Goal: Check status

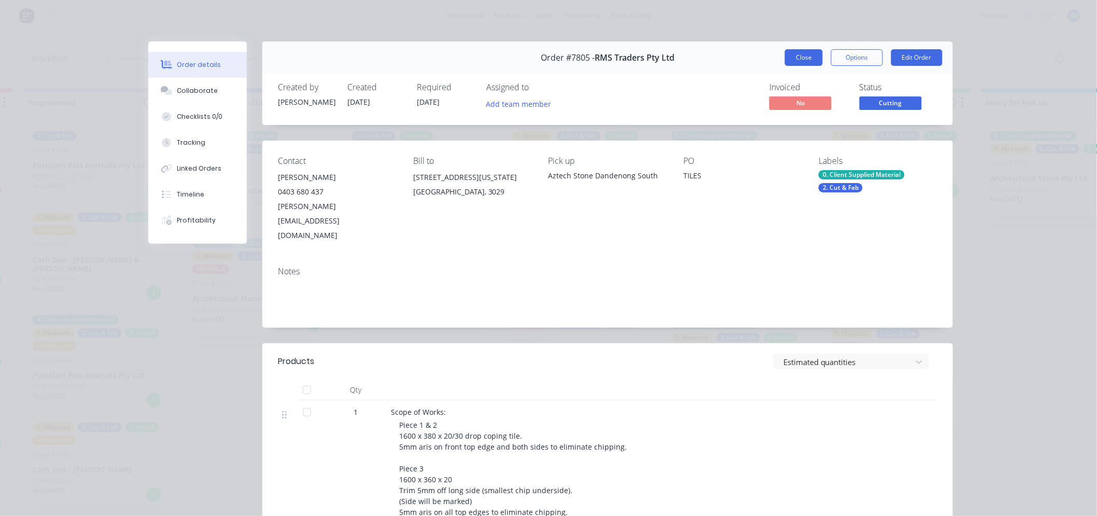
scroll to position [412, 0]
click at [790, 58] on button "Close" at bounding box center [804, 57] width 38 height 17
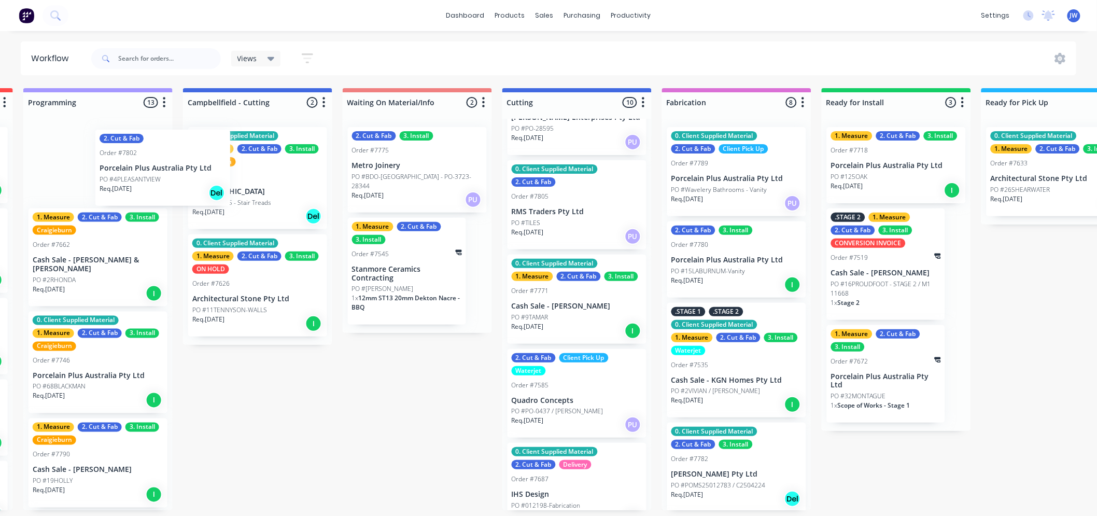
scroll to position [0, 475]
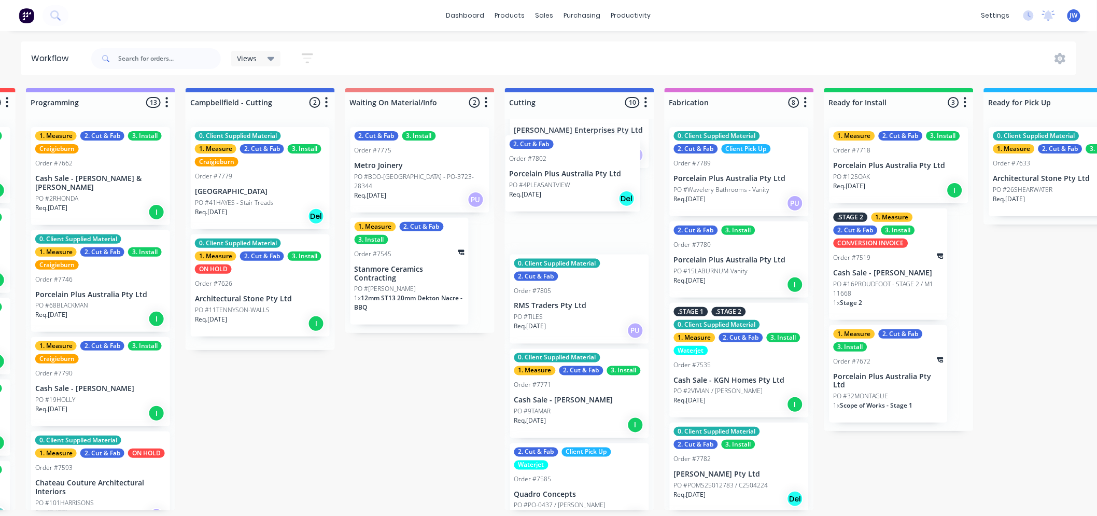
drag, startPoint x: 82, startPoint y: 162, endPoint x: 582, endPoint y: 172, distance: 500.7
click at [582, 172] on div "Submitted 15 Status colour #273444 hex #273444 Save Cancel Summaries Total orde…" at bounding box center [606, 299] width 2179 height 422
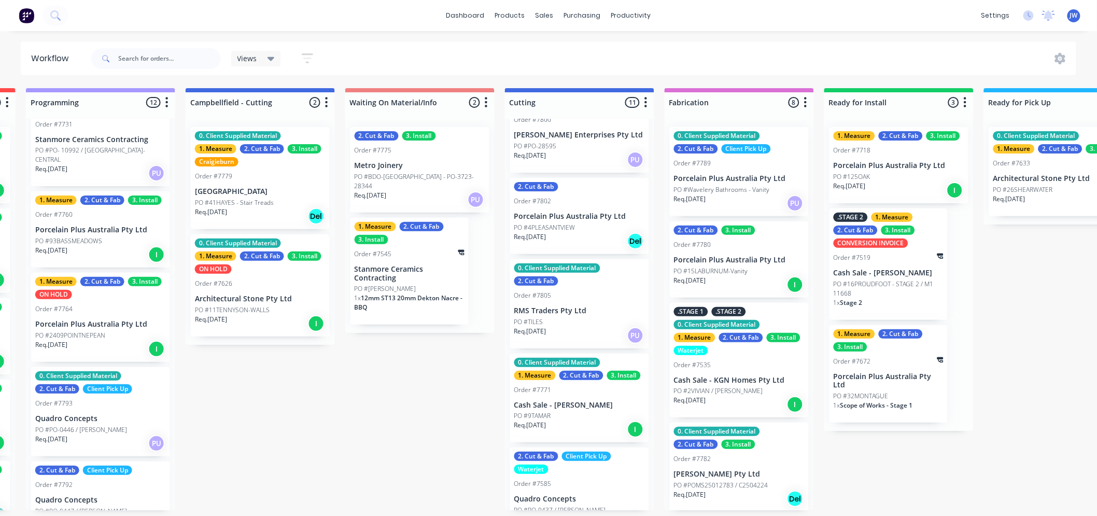
scroll to position [518, 0]
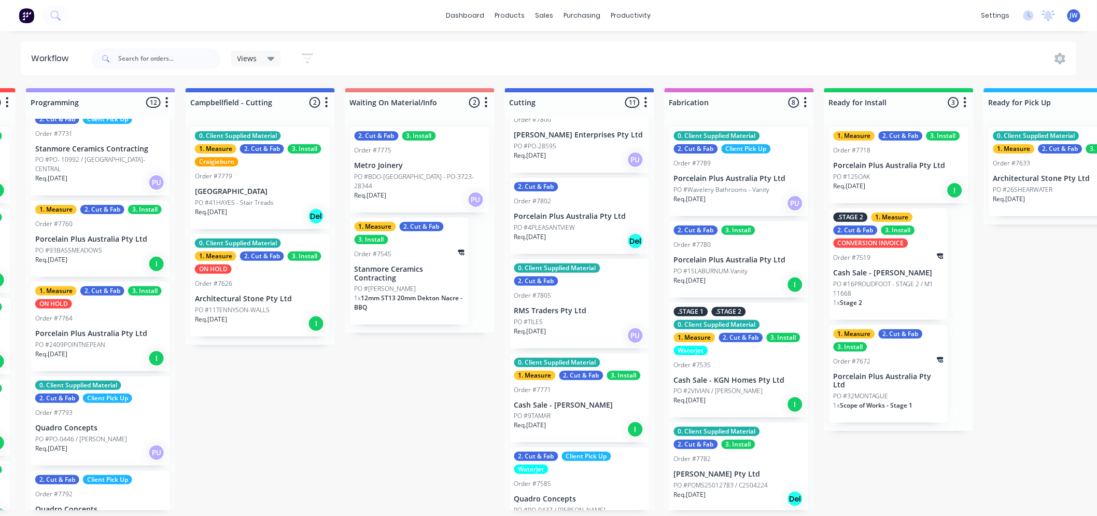
click at [408, 400] on div "Submitted 15 Status colour #273444 hex #273444 Save Cancel Summaries Total orde…" at bounding box center [606, 299] width 2179 height 422
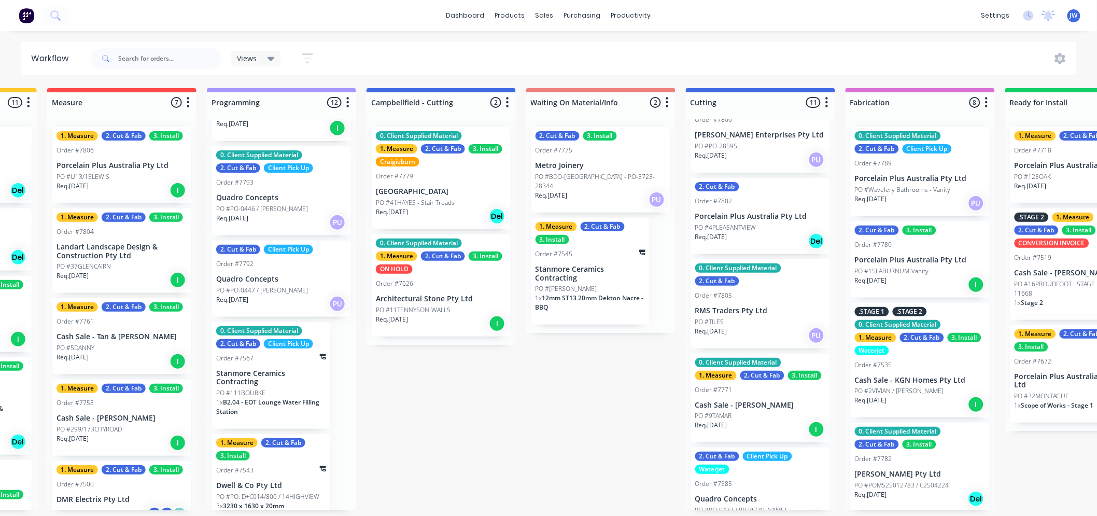
scroll to position [755, 0]
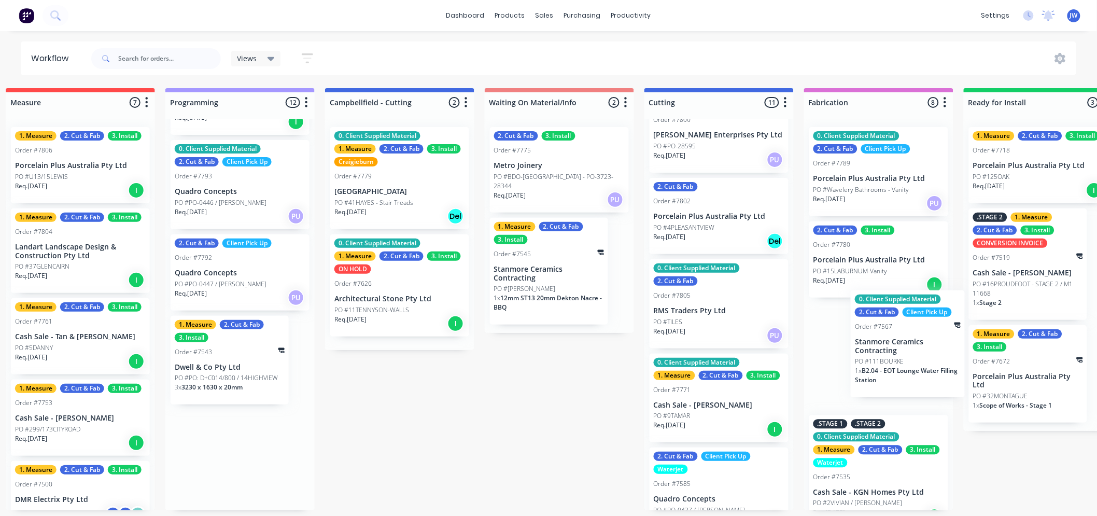
drag, startPoint x: 265, startPoint y: 377, endPoint x: 945, endPoint y: 358, distance: 680.2
click at [945, 358] on div "Submitted 15 Status colour #273444 hex #273444 Save Cancel Summaries Total orde…" at bounding box center [745, 299] width 2179 height 422
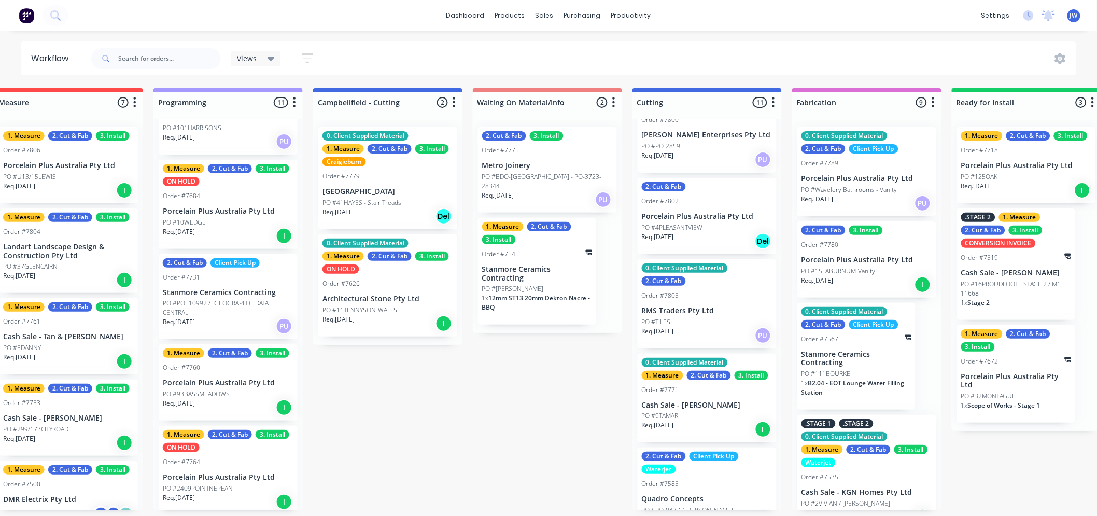
scroll to position [354, 0]
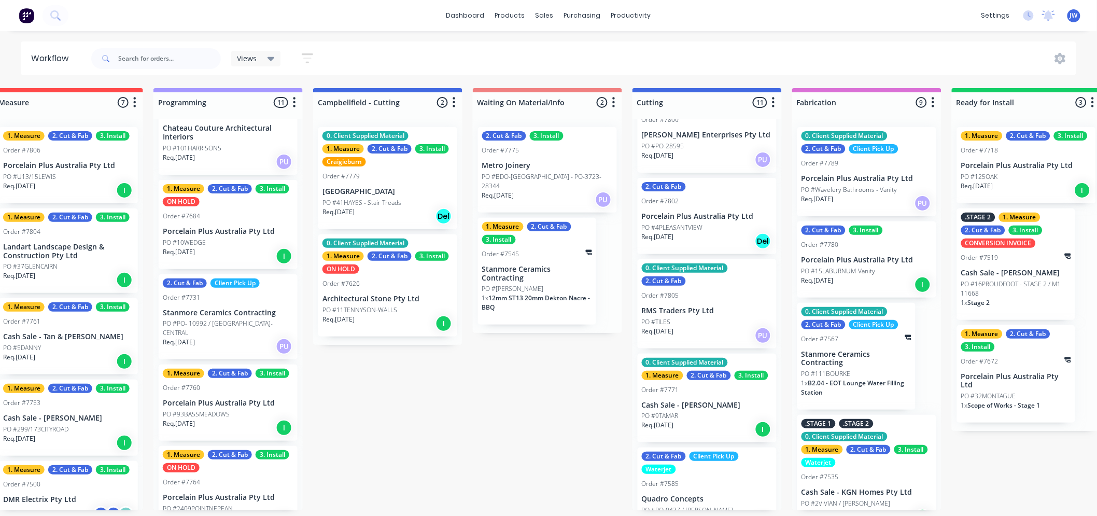
click at [231, 312] on p "Stanmore Ceramics Contracting" at bounding box center [228, 312] width 131 height 9
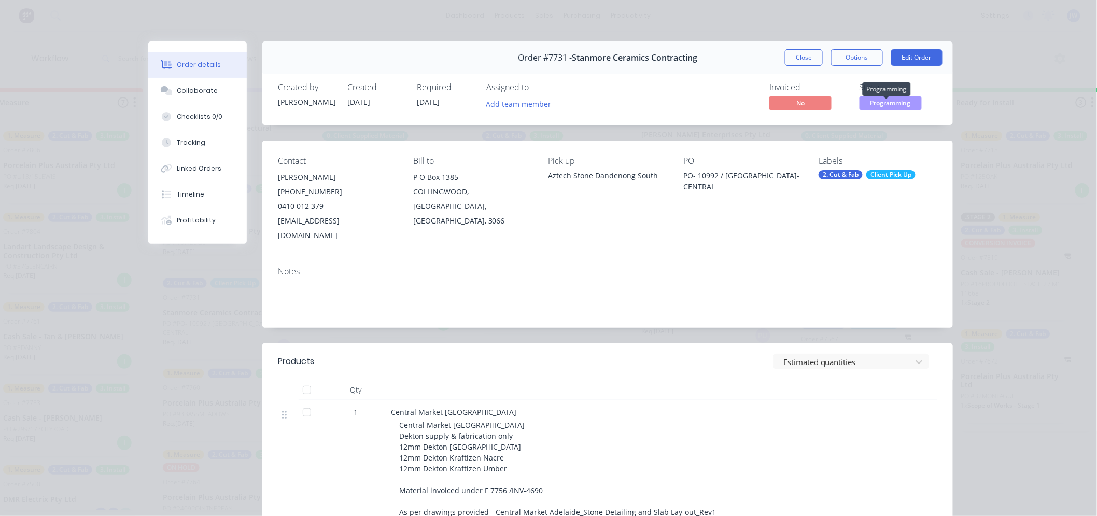
click at [900, 105] on span "Programming" at bounding box center [890, 102] width 62 height 13
click at [1007, 307] on div "Order details Collaborate Checklists 0/0 Tracking Linked Orders Timeline Profit…" at bounding box center [548, 258] width 1097 height 516
click at [900, 177] on div "Client Pick Up" at bounding box center [890, 174] width 49 height 9
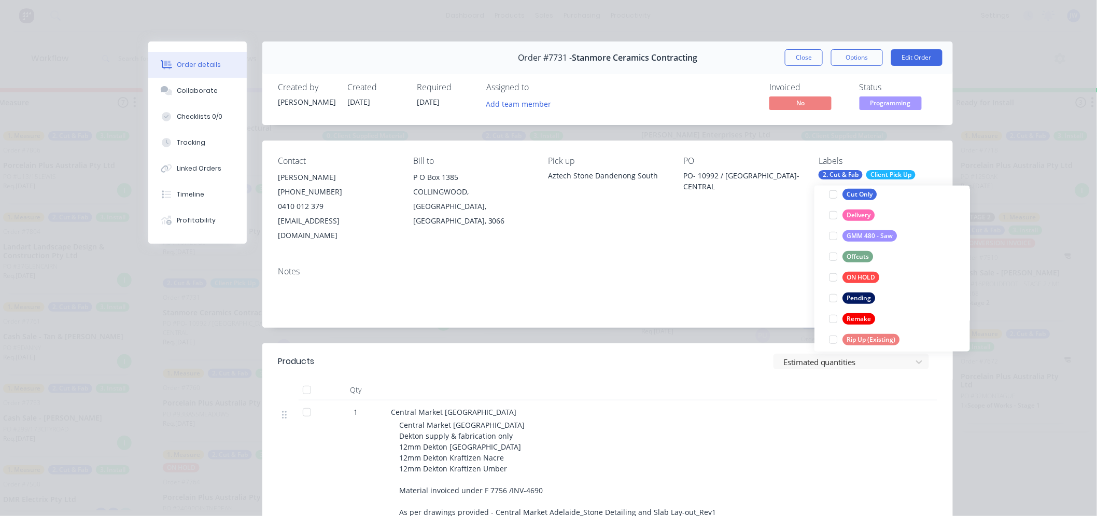
scroll to position [288, 0]
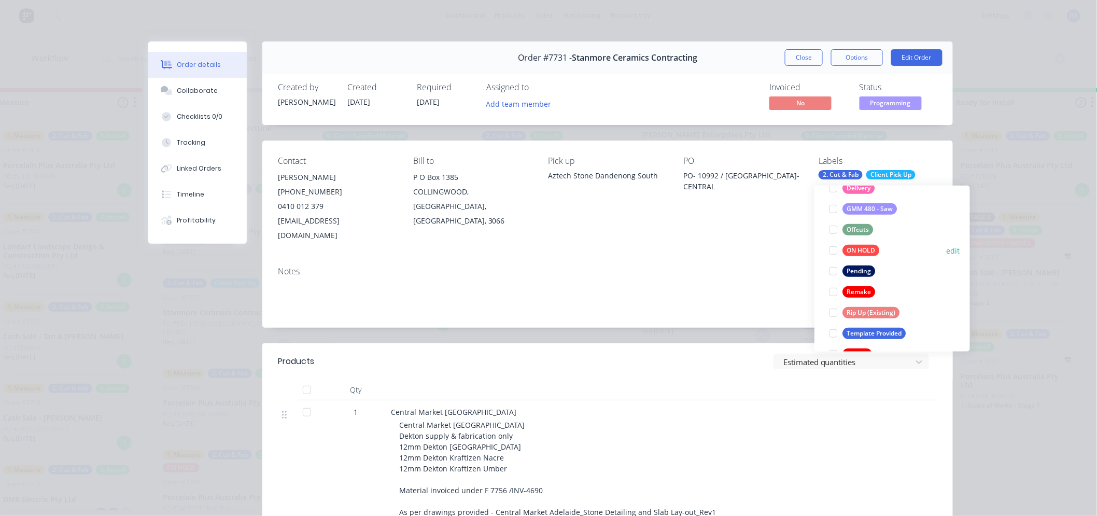
click at [832, 246] on div at bounding box center [832, 250] width 21 height 21
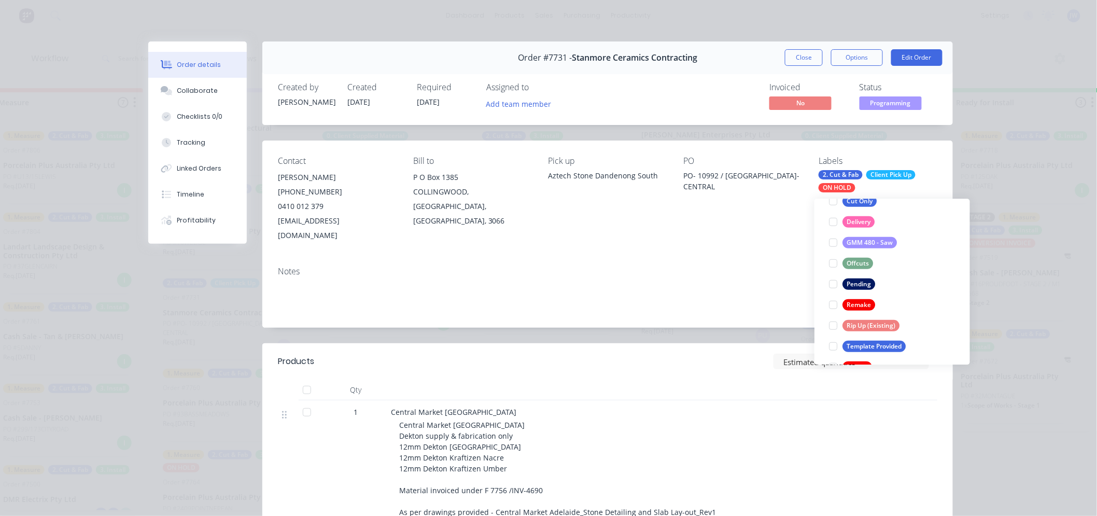
scroll to position [60, 0]
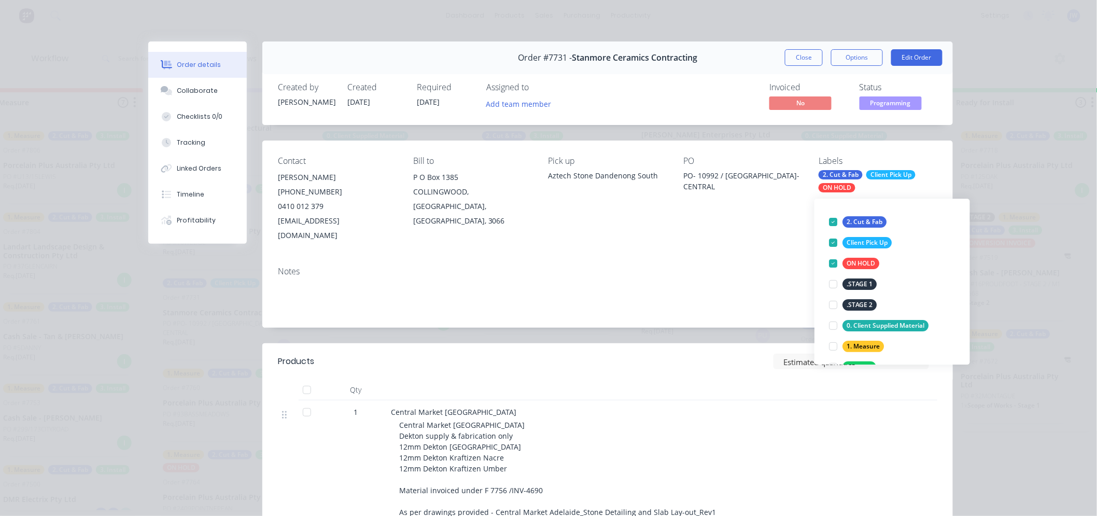
click at [785, 258] on div "Notes" at bounding box center [607, 292] width 690 height 69
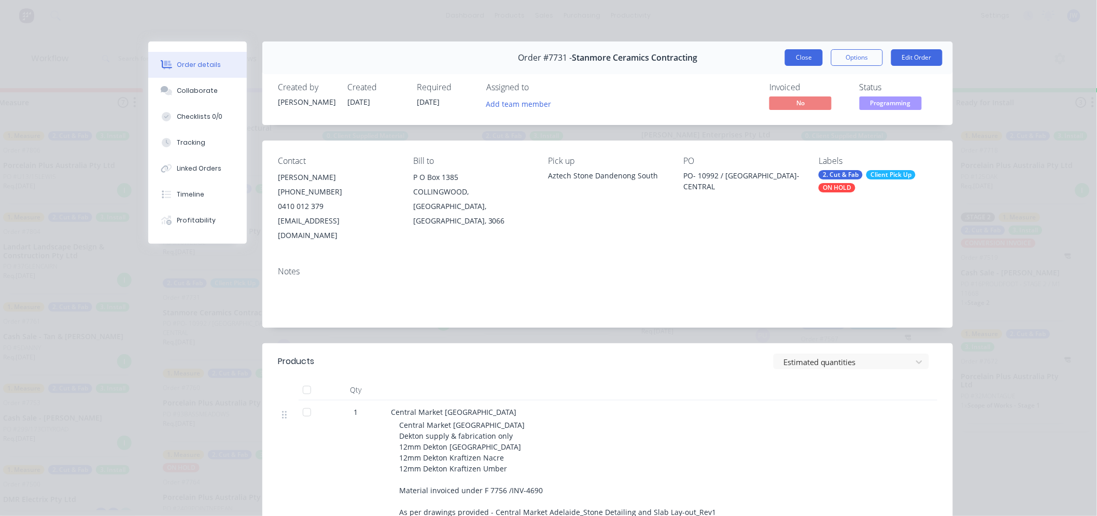
click at [807, 54] on button "Close" at bounding box center [804, 57] width 38 height 17
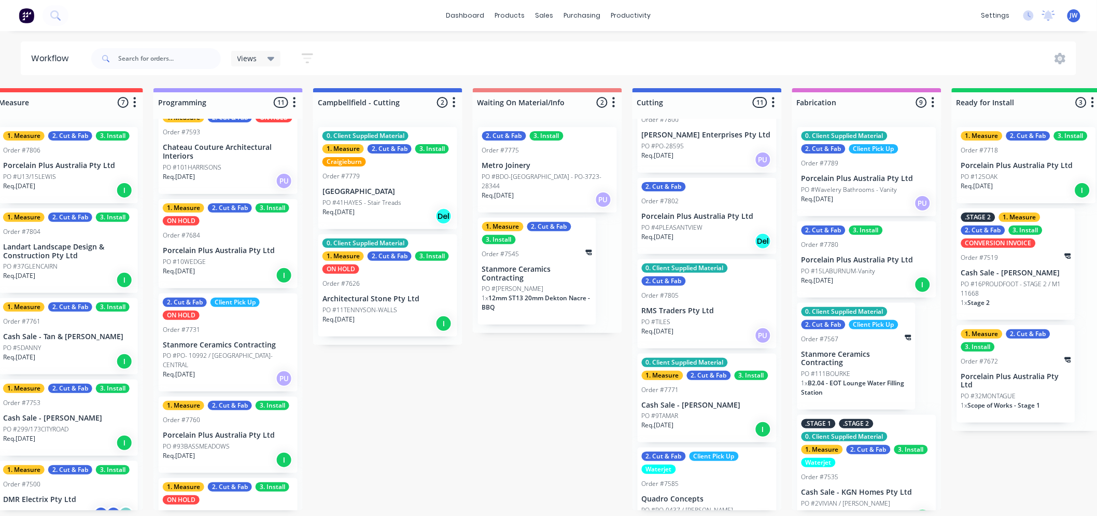
scroll to position [309, 0]
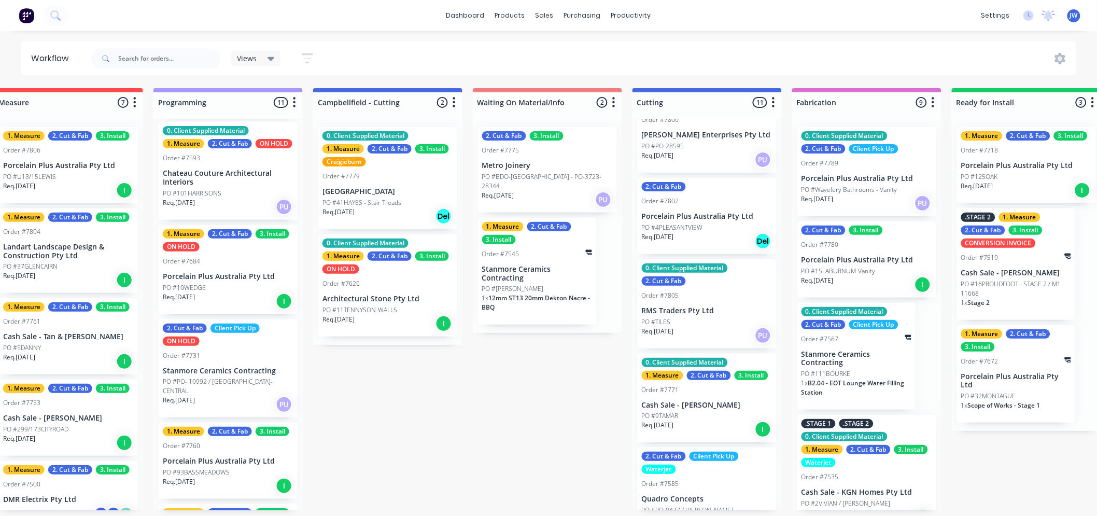
click at [460, 422] on div "Submitted 15 Status colour #273444 hex #273444 Save Cancel Summaries Total orde…" at bounding box center [733, 299] width 2179 height 422
